Goal: Find specific fact

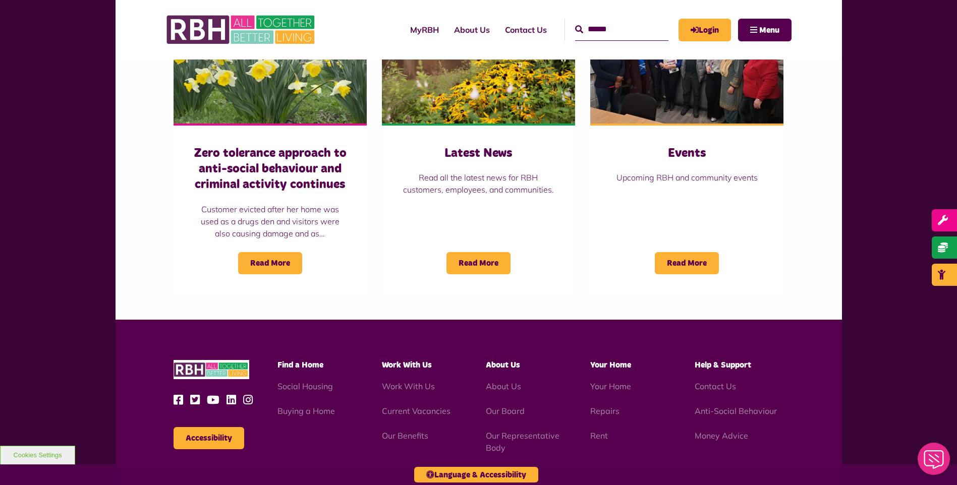
scroll to position [890, 0]
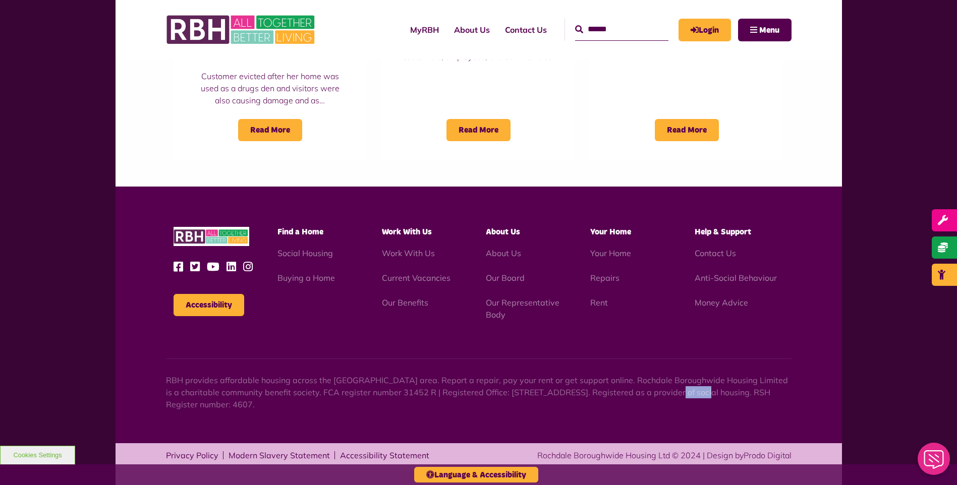
drag, startPoint x: 642, startPoint y: 392, endPoint x: 678, endPoint y: 394, distance: 35.9
click at [678, 394] on p "RBH provides affordable housing across the [GEOGRAPHIC_DATA] area. Report a rep…" at bounding box center [479, 392] width 626 height 36
copy p "OL16 2UP"
